Goal: Task Accomplishment & Management: Use online tool/utility

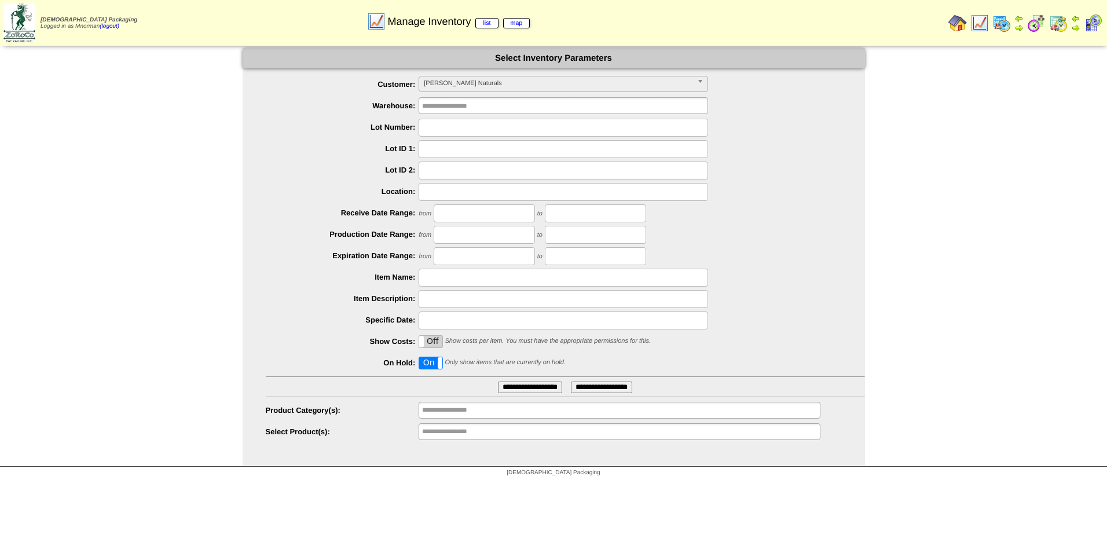
click at [429, 364] on label "On" at bounding box center [430, 363] width 23 height 12
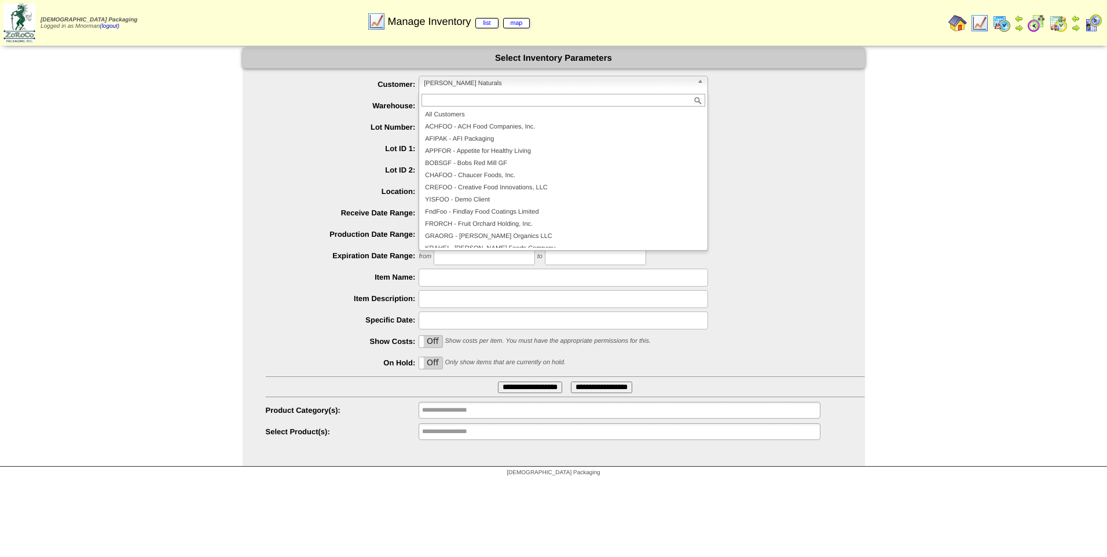
click at [499, 84] on span "OTTONA - Ottos Naturals" at bounding box center [558, 83] width 269 height 14
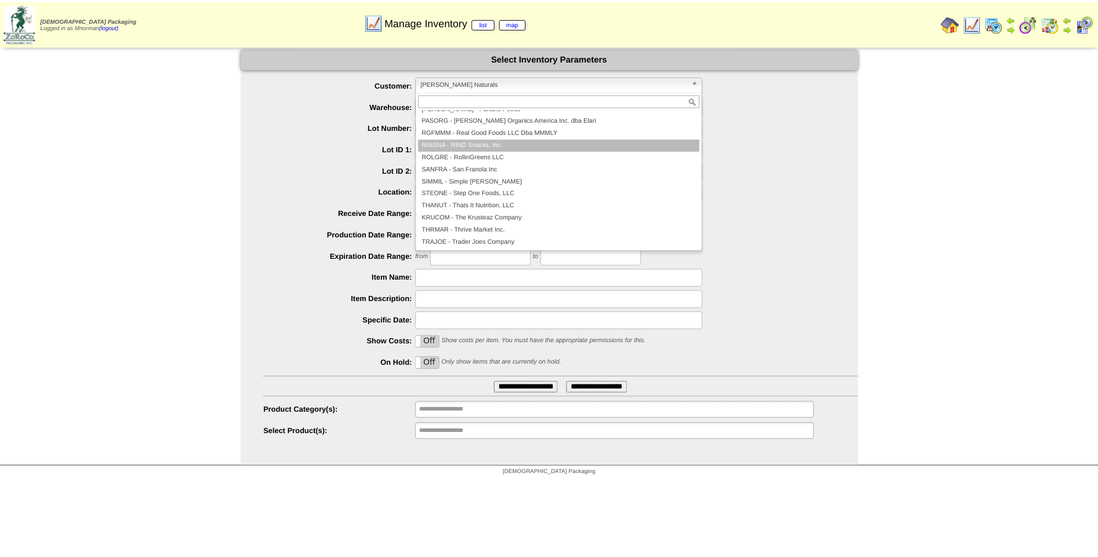
scroll to position [192, 0]
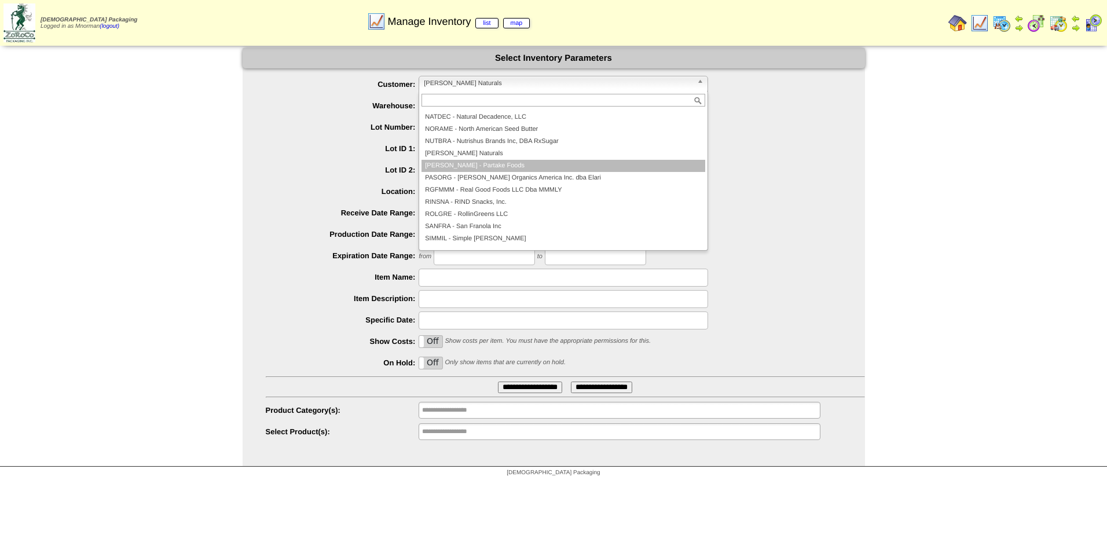
click at [511, 166] on li "PARTAK - Partake Foods" at bounding box center [564, 166] width 284 height 12
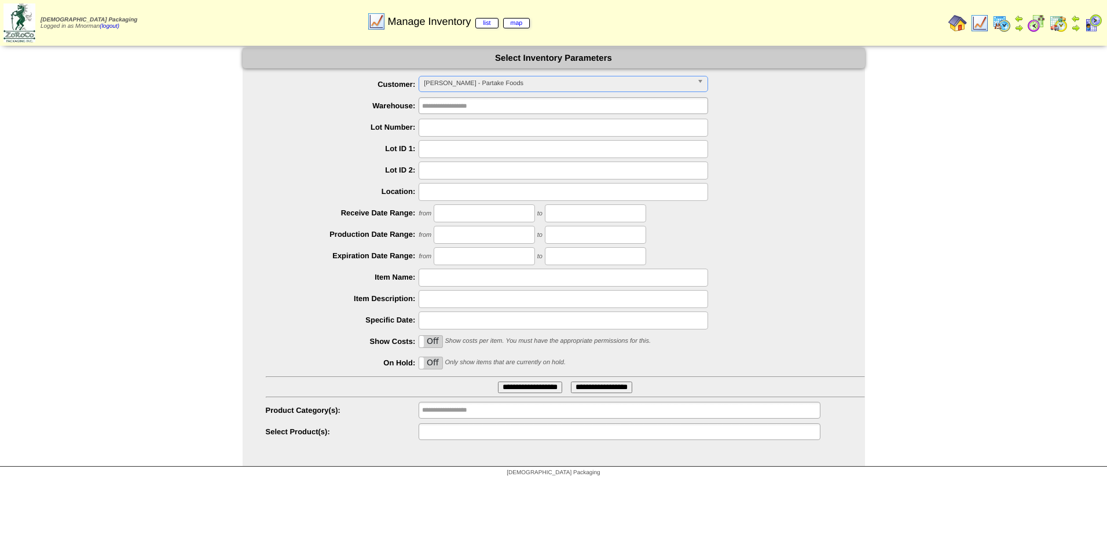
click at [526, 435] on ul at bounding box center [619, 431] width 401 height 17
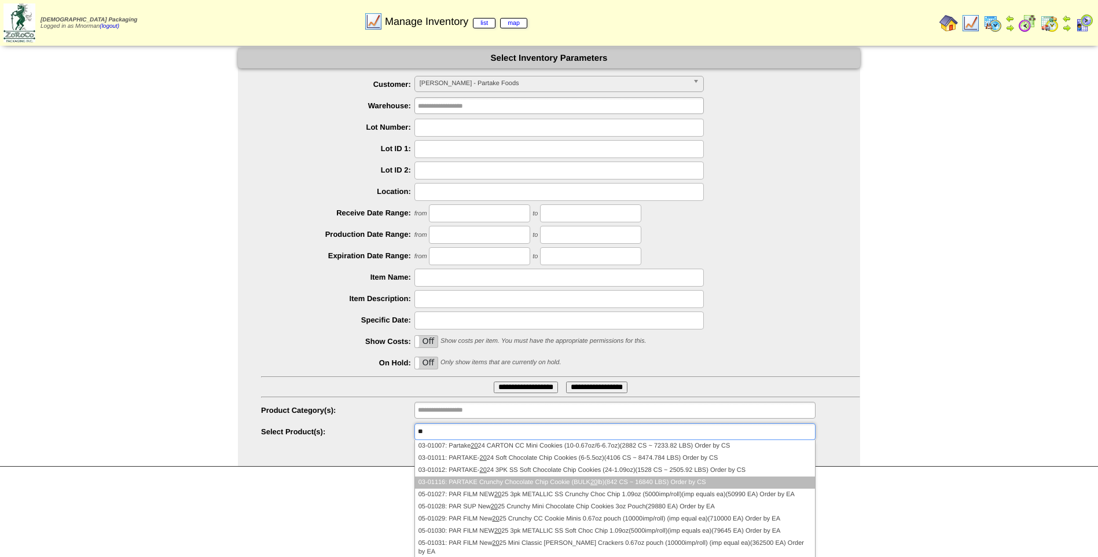
type input "**"
click at [618, 483] on li "03-01116: PARTAKE Crunchy Chocolate Chip Cookie (BULK 20 lb)(842 CS ~ 16840 LBS…" at bounding box center [615, 483] width 400 height 12
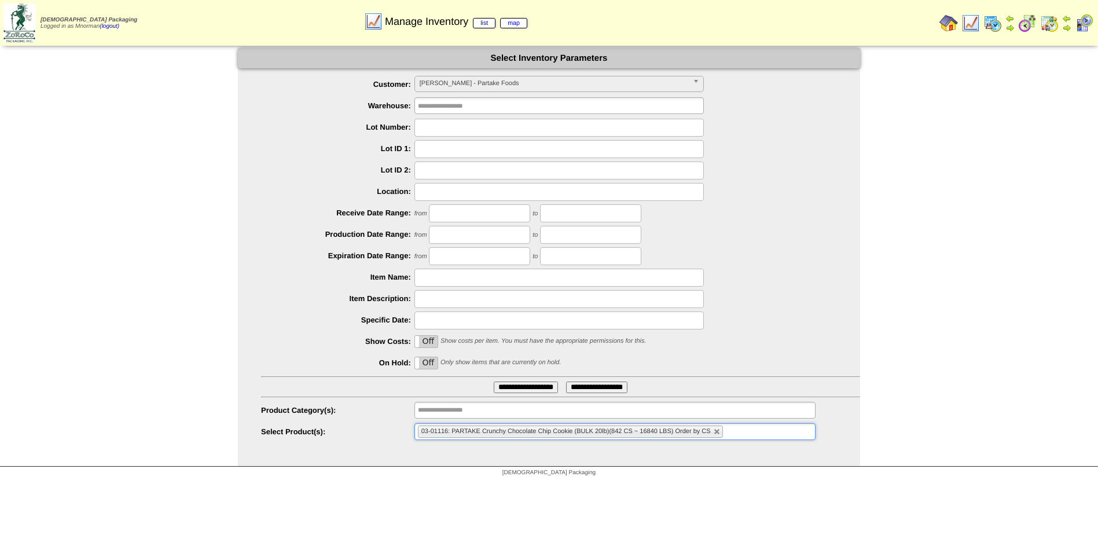
click at [523, 387] on input "**********" at bounding box center [526, 388] width 64 height 12
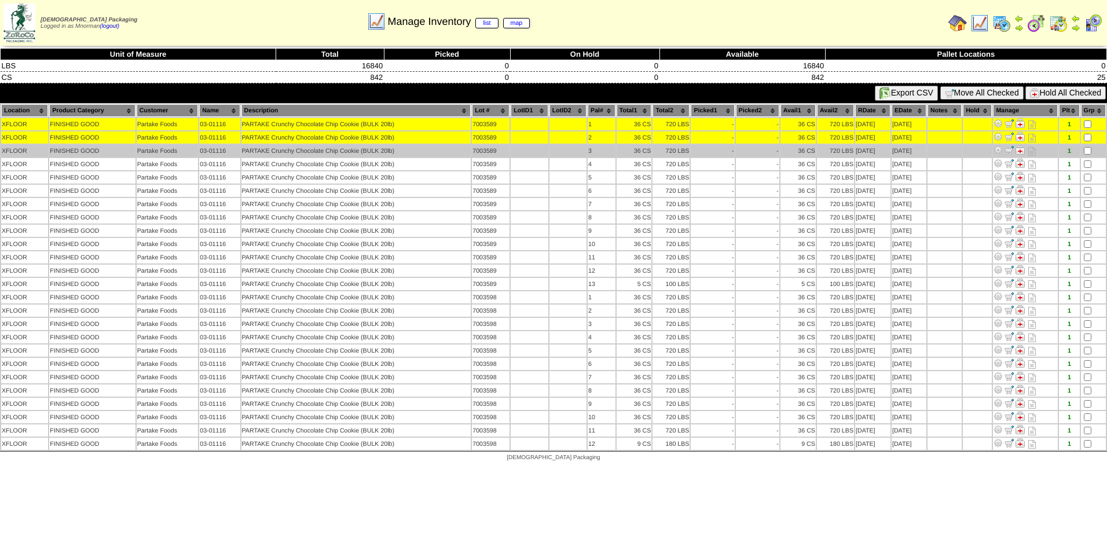
click at [1089, 146] on td at bounding box center [1093, 151] width 25 height 12
click at [1093, 156] on td at bounding box center [1093, 151] width 25 height 12
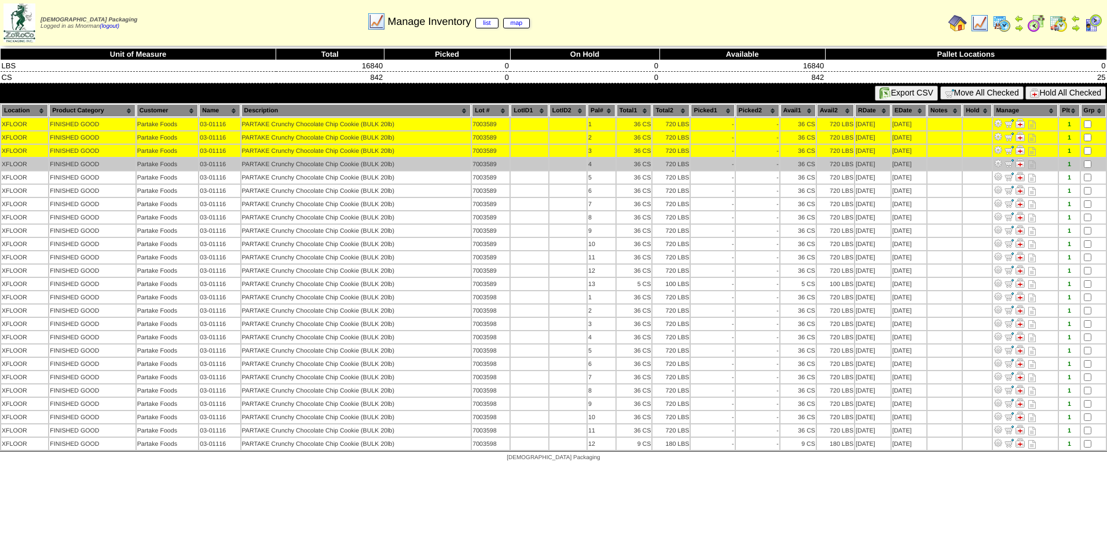
click at [1088, 160] on td at bounding box center [1093, 164] width 25 height 12
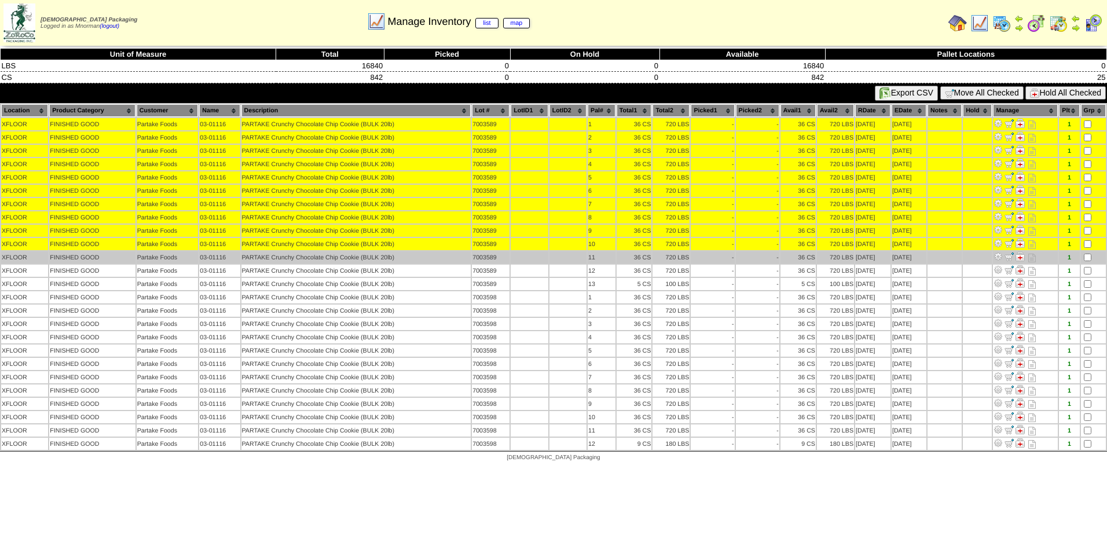
click at [1081, 254] on td at bounding box center [1093, 257] width 25 height 12
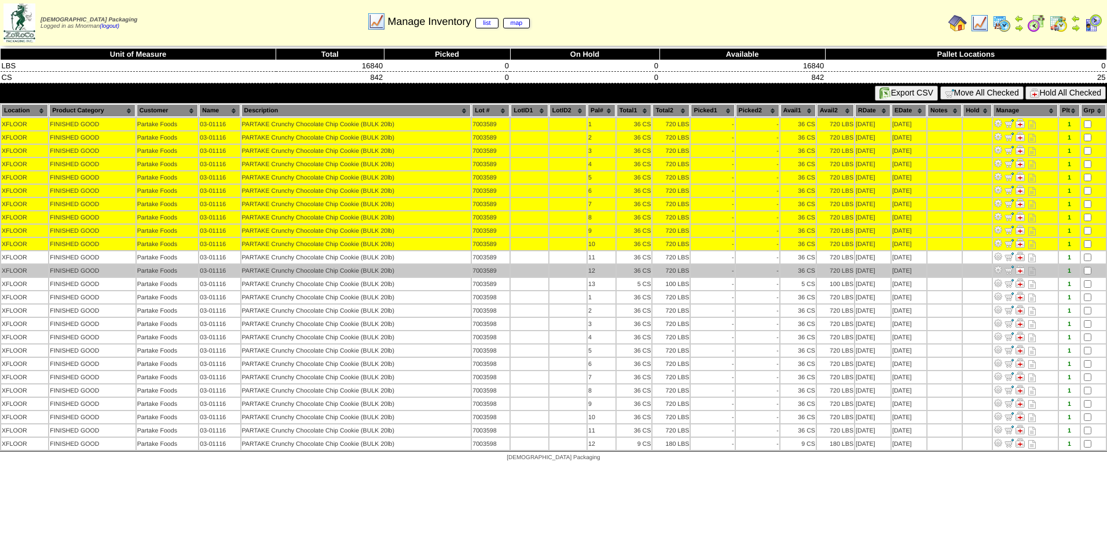
click at [1079, 268] on td "1" at bounding box center [1069, 271] width 20 height 12
click at [1084, 270] on td at bounding box center [1093, 271] width 25 height 12
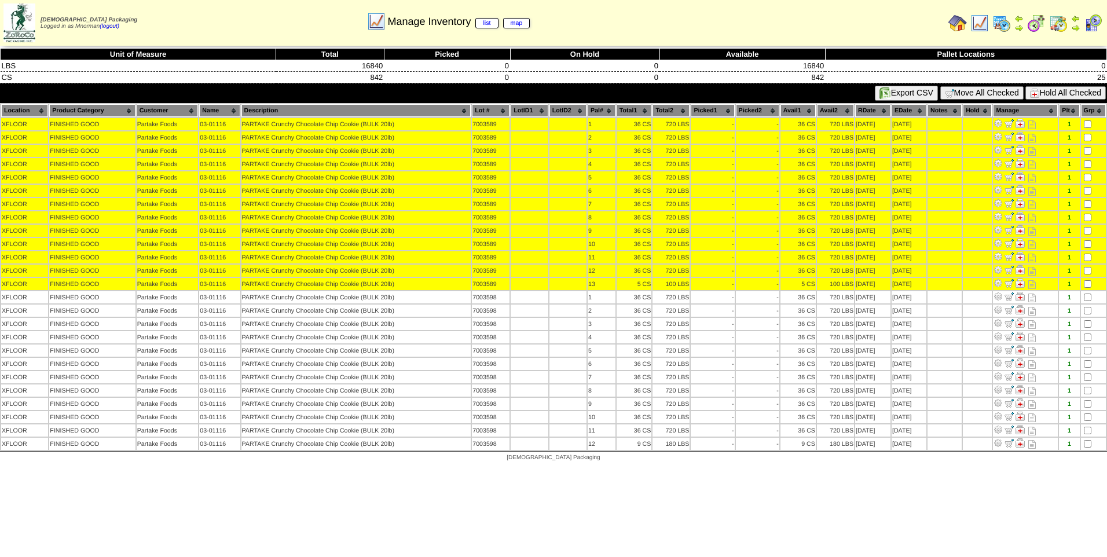
click at [1045, 96] on button "Hold All Checked" at bounding box center [1065, 92] width 80 height 13
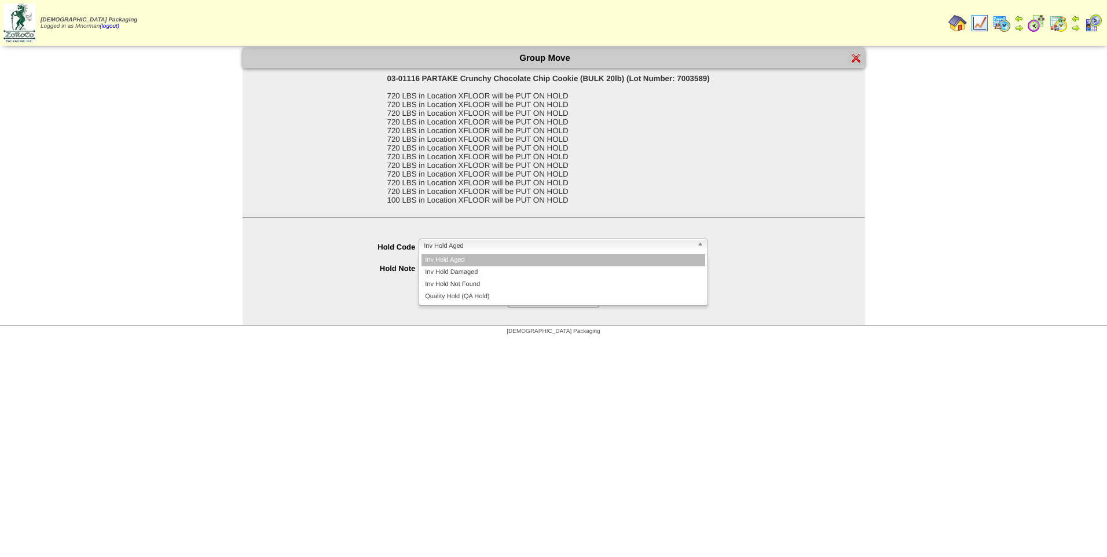
click at [601, 250] on span "Inv Hold Aged" at bounding box center [558, 246] width 269 height 14
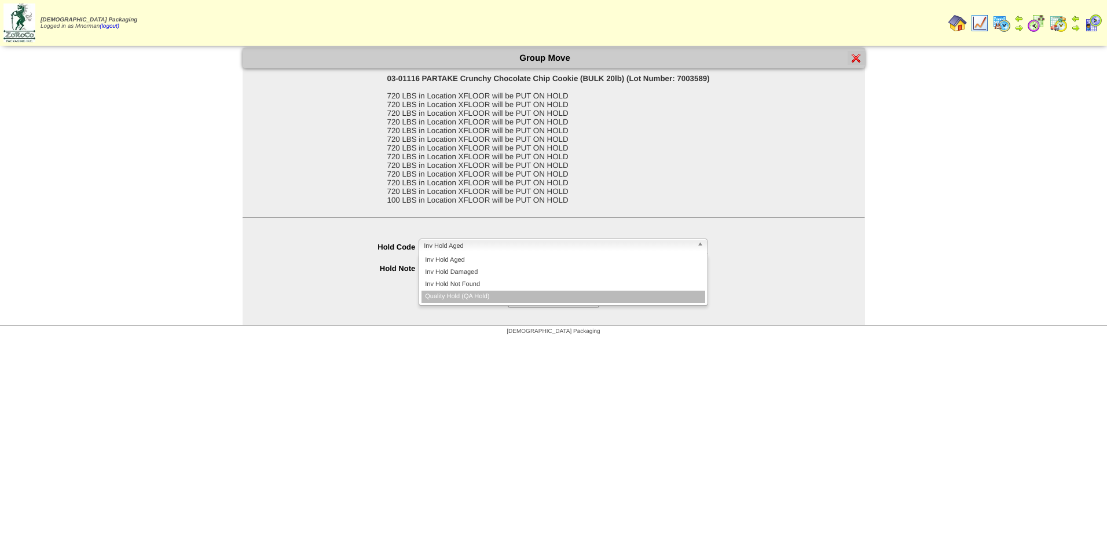
click at [503, 299] on li "Quality Hold (QA Hold)" at bounding box center [564, 297] width 284 height 12
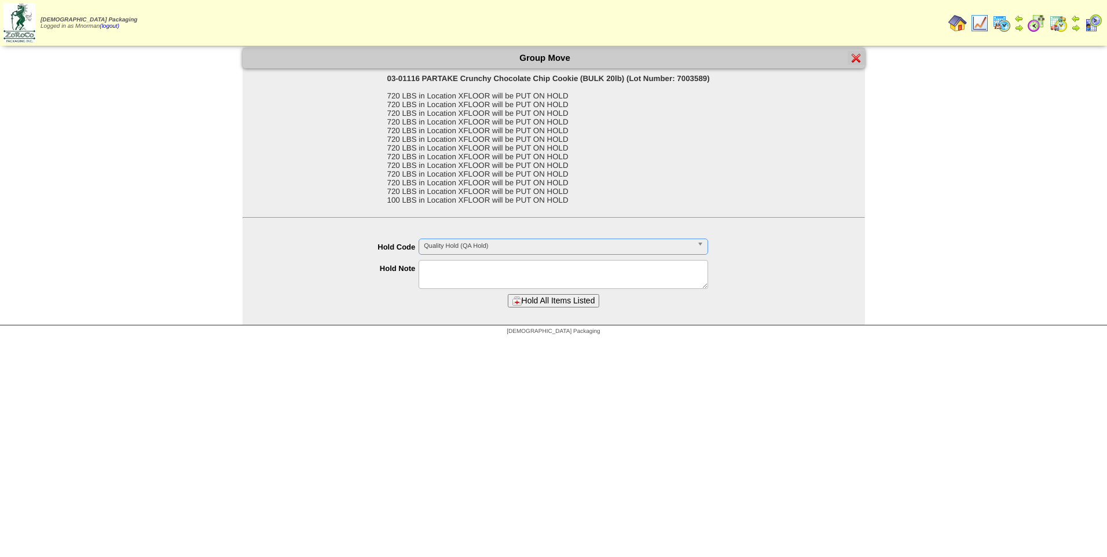
click at [505, 282] on textarea at bounding box center [564, 274] width 290 height 29
drag, startPoint x: 499, startPoint y: 264, endPoint x: 366, endPoint y: 268, distance: 133.2
click at [366, 268] on li "**********" at bounding box center [565, 269] width 599 height 18
type textarea "**********"
click at [596, 299] on button "Hold All Items Listed" at bounding box center [554, 300] width 92 height 13
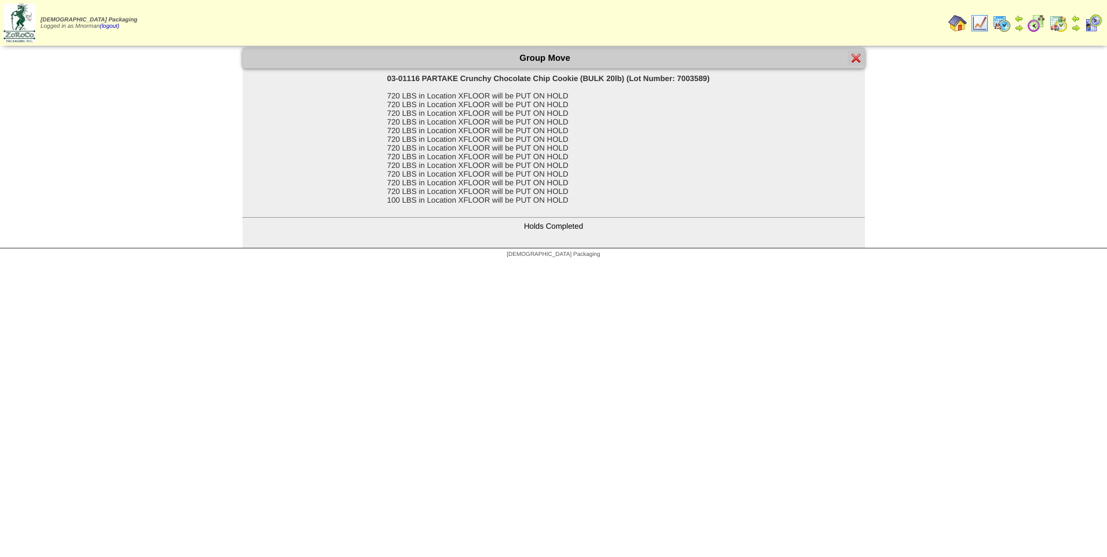
click at [862, 57] on div at bounding box center [856, 58] width 17 height 14
click at [857, 54] on img at bounding box center [856, 57] width 9 height 9
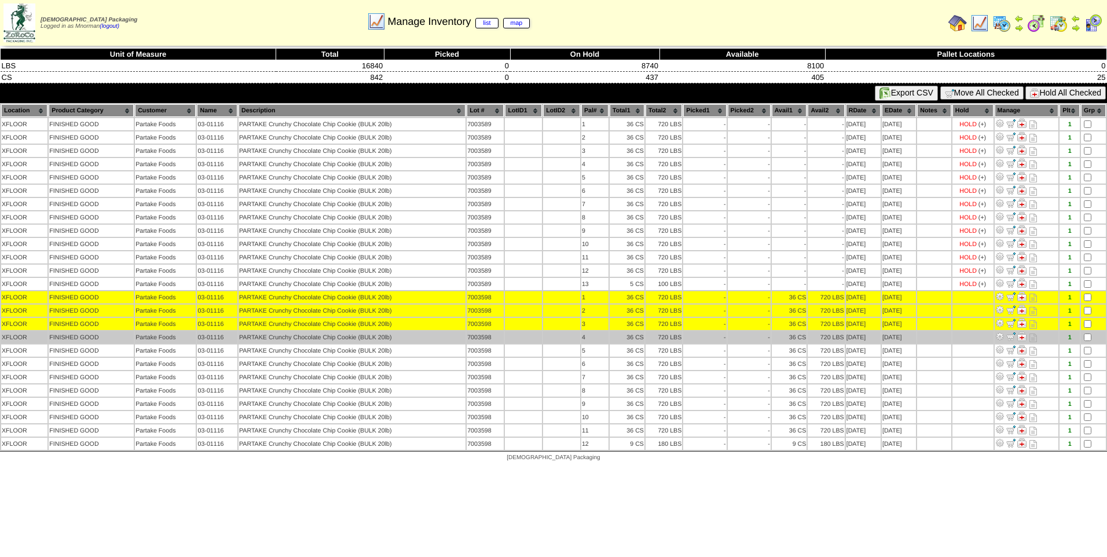
click at [1088, 342] on td at bounding box center [1093, 337] width 25 height 12
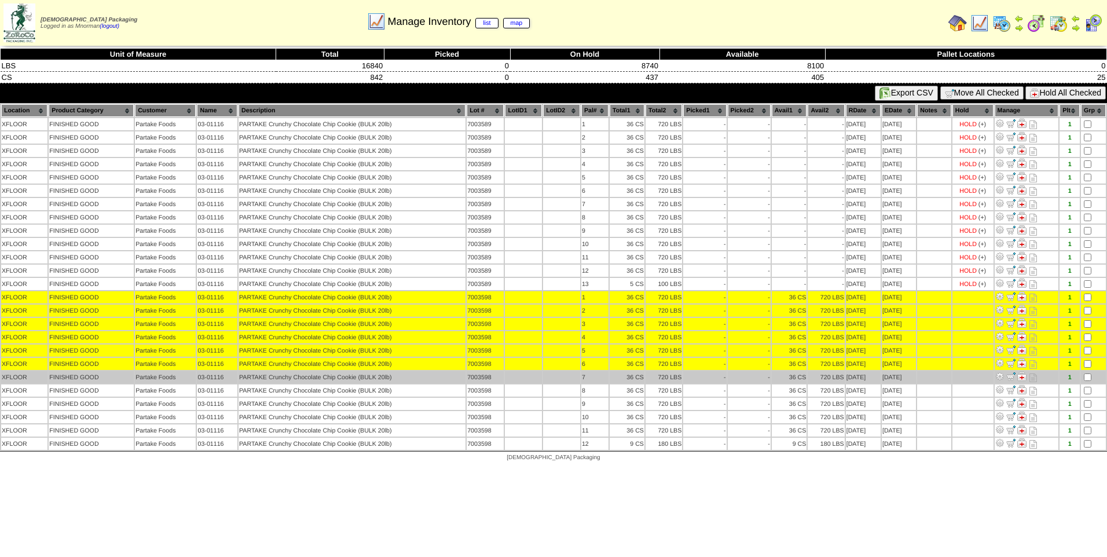
click at [1088, 373] on td at bounding box center [1093, 377] width 25 height 12
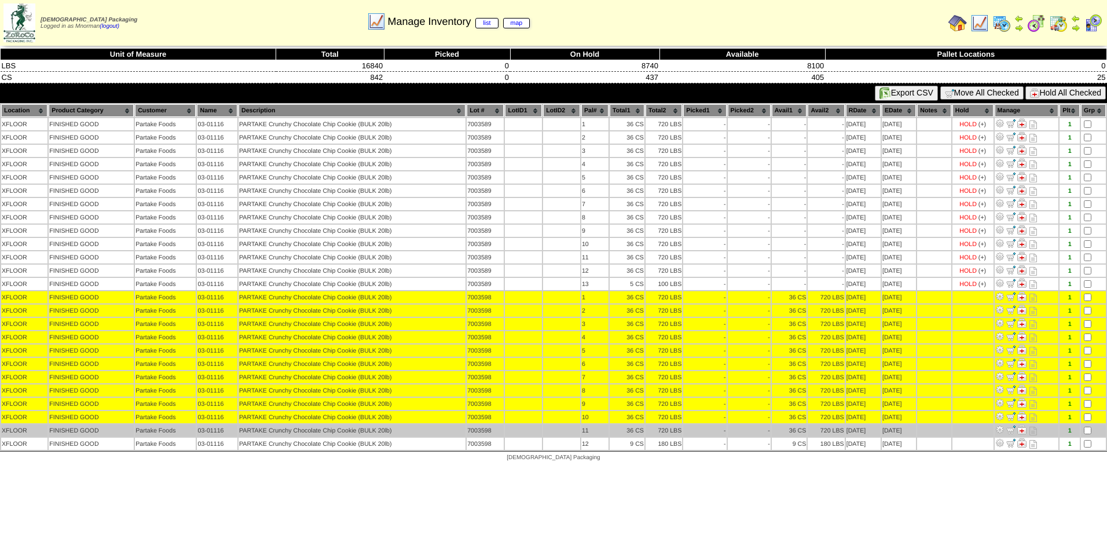
click at [1087, 427] on td at bounding box center [1093, 430] width 25 height 12
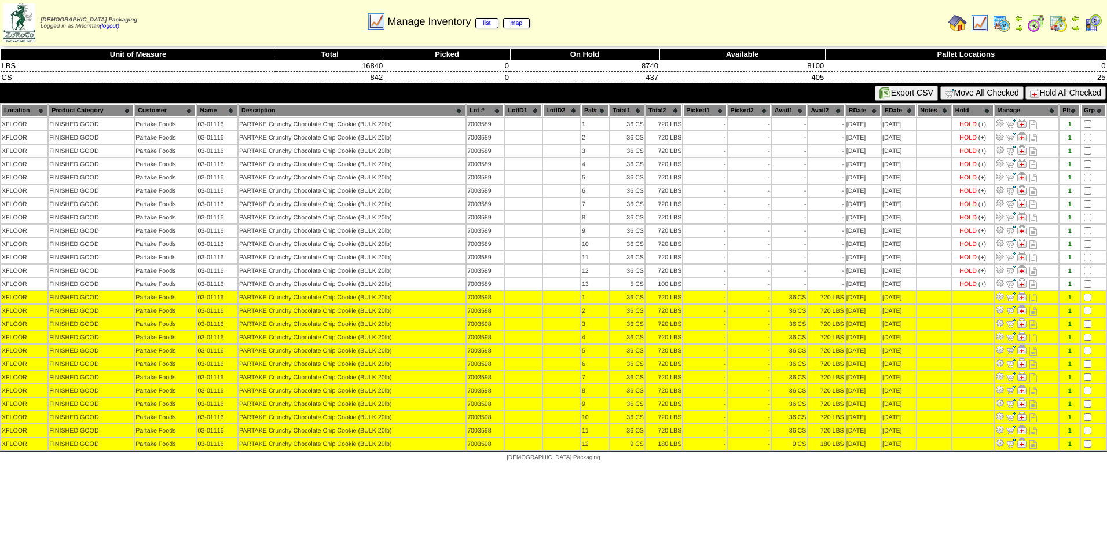
click at [1068, 91] on button "Hold All Checked" at bounding box center [1065, 92] width 80 height 13
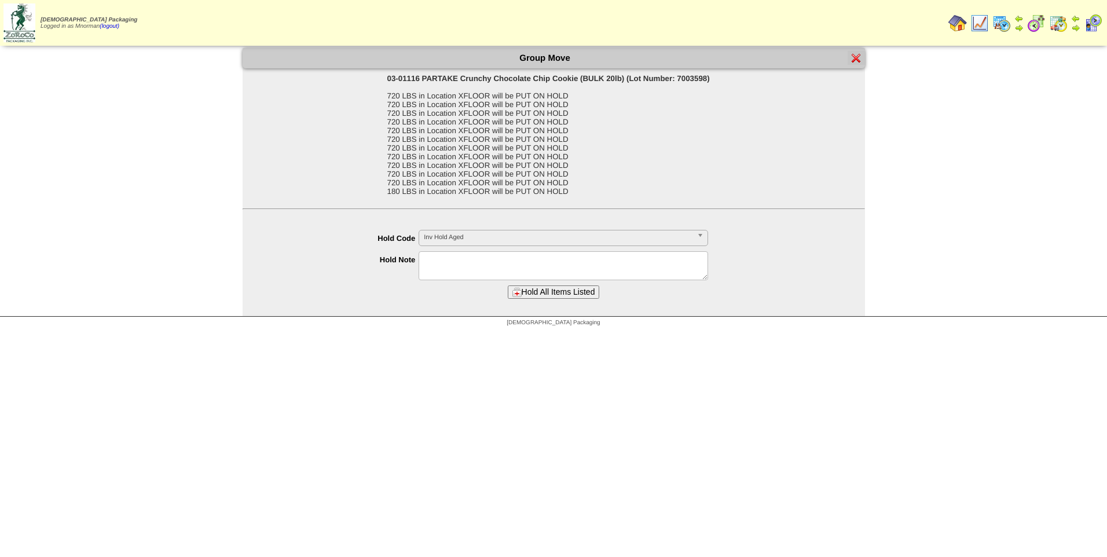
click at [593, 268] on textarea at bounding box center [564, 265] width 290 height 29
paste textarea "**********"
type textarea "**********"
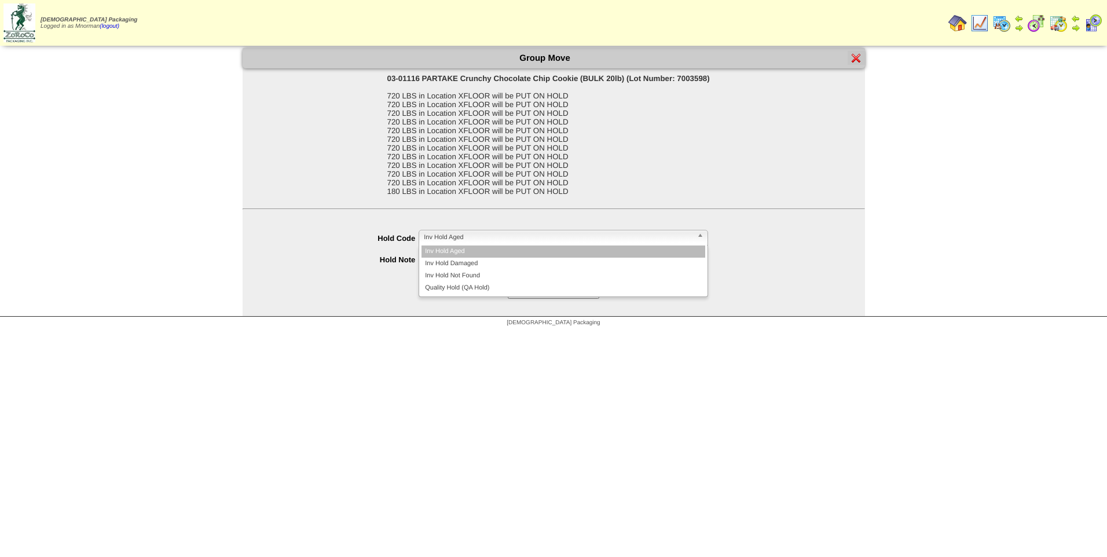
click at [595, 237] on span "Inv Hold Aged" at bounding box center [558, 237] width 269 height 14
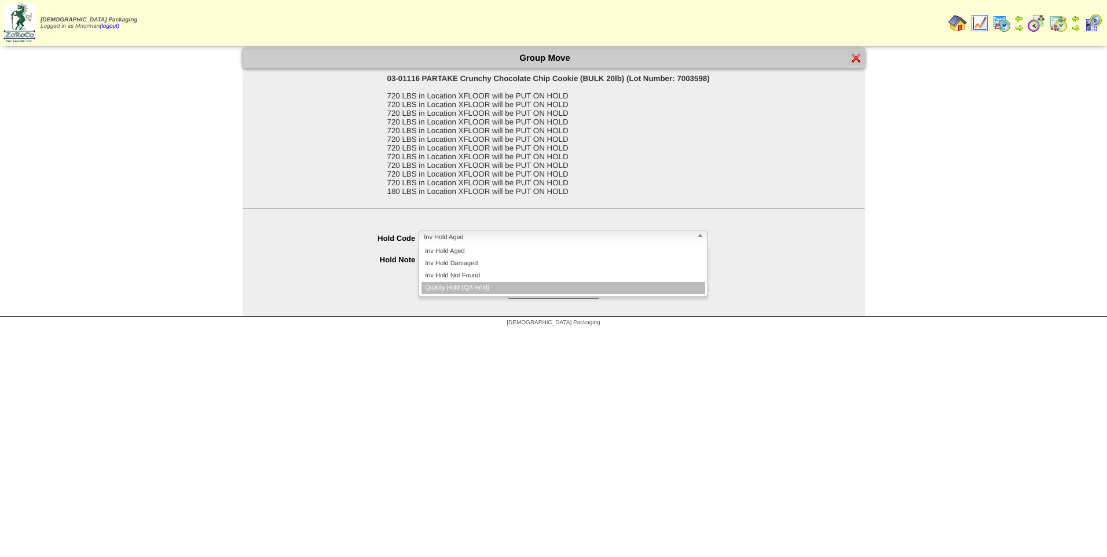
click at [559, 283] on li "Quality Hold (QA Hold)" at bounding box center [564, 288] width 284 height 12
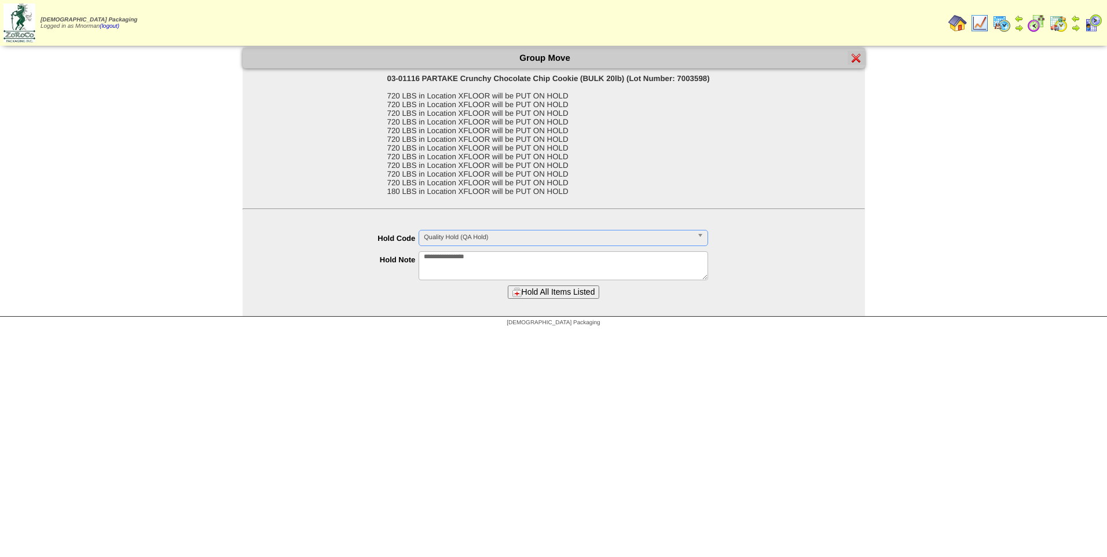
click at [551, 290] on button "Hold All Items Listed" at bounding box center [554, 291] width 92 height 13
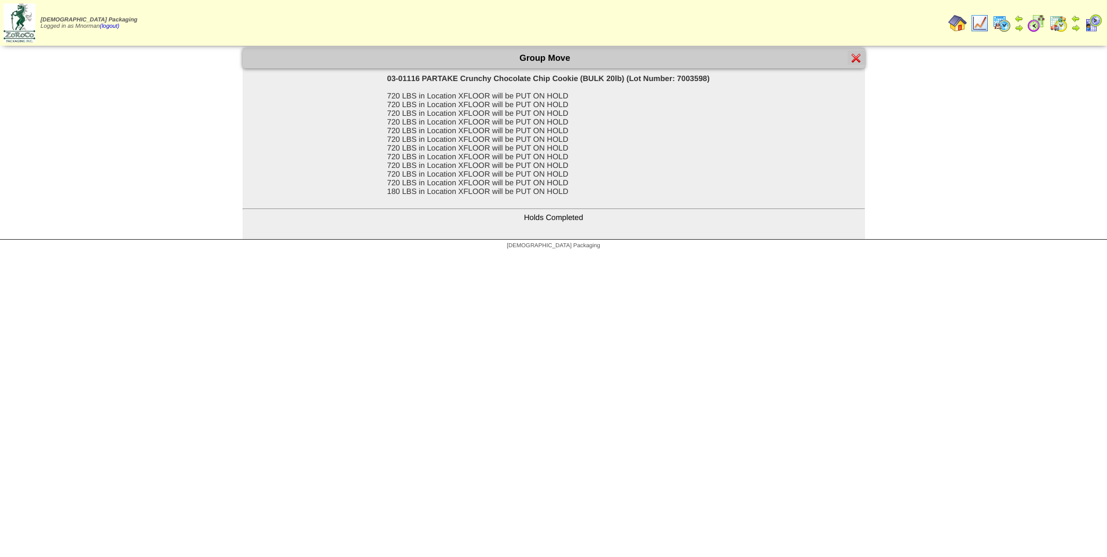
click at [853, 65] on div "Group Move" at bounding box center [554, 58] width 622 height 20
click at [855, 53] on img at bounding box center [856, 57] width 9 height 9
